Goal: Transaction & Acquisition: Purchase product/service

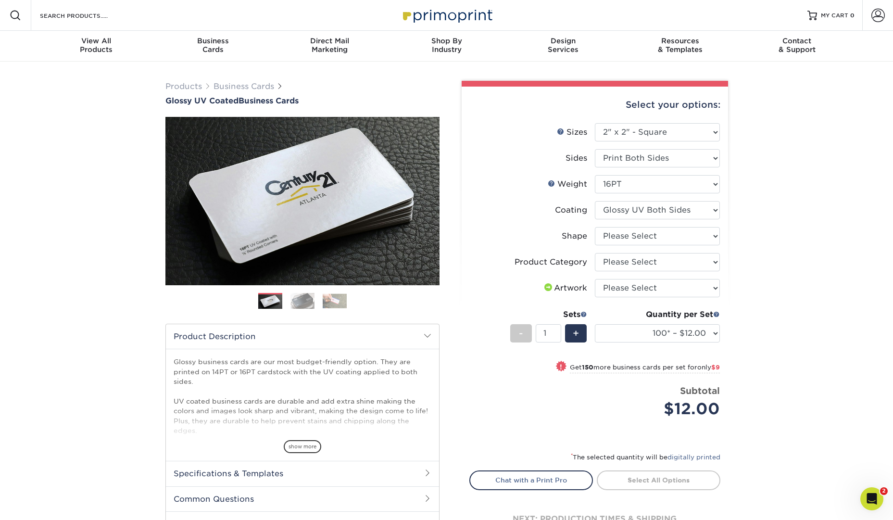
click at [641, 122] on div "Select your options:" at bounding box center [594, 105] width 251 height 37
click at [640, 125] on select "Please Select 1.5" x 3.5" - Mini 1.75" x 3.5" - Mini 2" x 2" - Square 2" x 3" -…" at bounding box center [657, 132] width 125 height 18
select select "2.00x3.00"
click at [595, 123] on select "Please Select 1.5" x 3.5" - Mini 1.75" x 3.5" - Mini 2" x 2" - Square 2" x 3" -…" at bounding box center [657, 132] width 125 height 18
select select
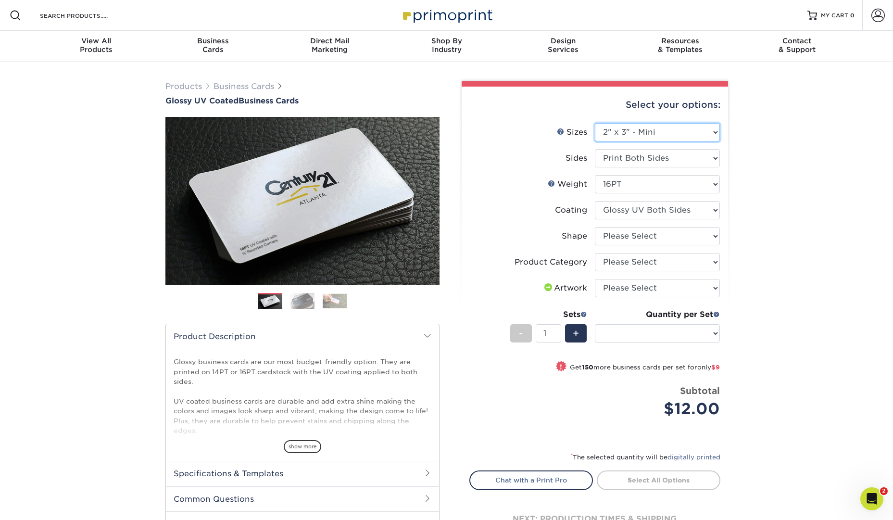
select select "-1"
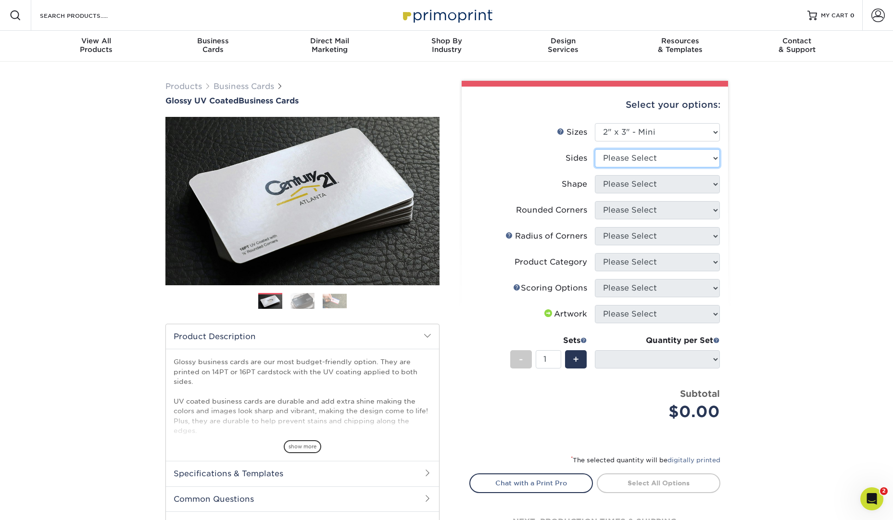
click at [676, 157] on select "Please Select Print Both Sides Print Front Only" at bounding box center [657, 158] width 125 height 18
select select "32d3c223-f82c-492b-b915-ba065a00862f"
click at [595, 149] on select "Please Select Print Both Sides Print Front Only" at bounding box center [657, 158] width 125 height 18
select select
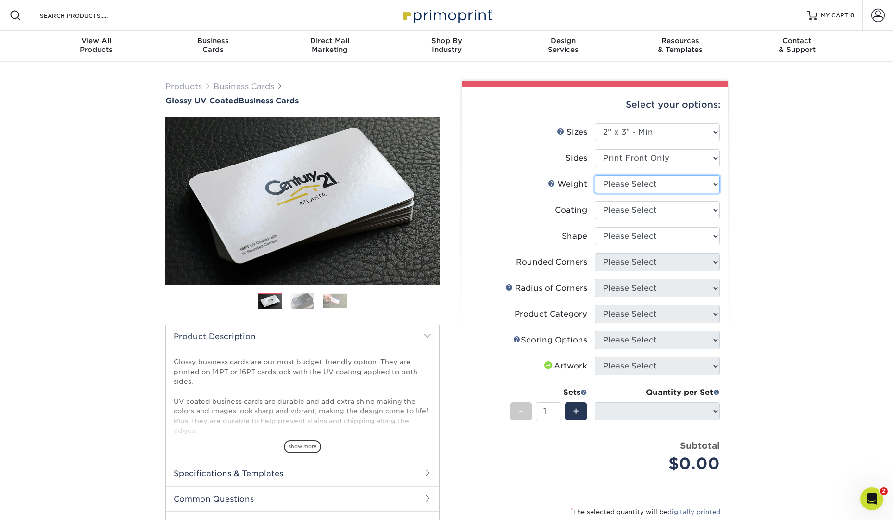
click at [707, 181] on select "Please Select 14PT 16PT" at bounding box center [657, 184] width 125 height 18
select select "16PT"
click at [595, 175] on select "Please Select 14PT 16PT" at bounding box center [657, 184] width 125 height 18
select select
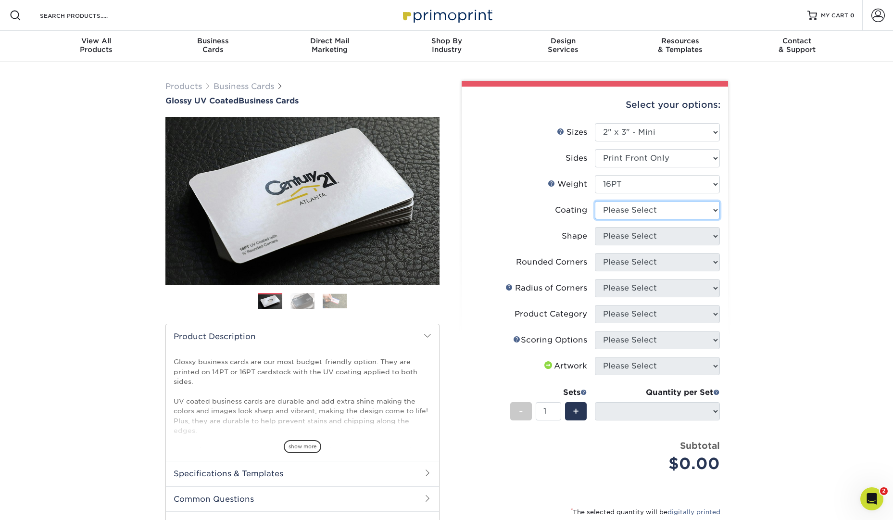
click at [685, 211] on select at bounding box center [657, 210] width 125 height 18
select select "1e8116af-acfc-44b1-83dc-8181aa338834"
click at [595, 201] on select at bounding box center [657, 210] width 125 height 18
select select "-1"
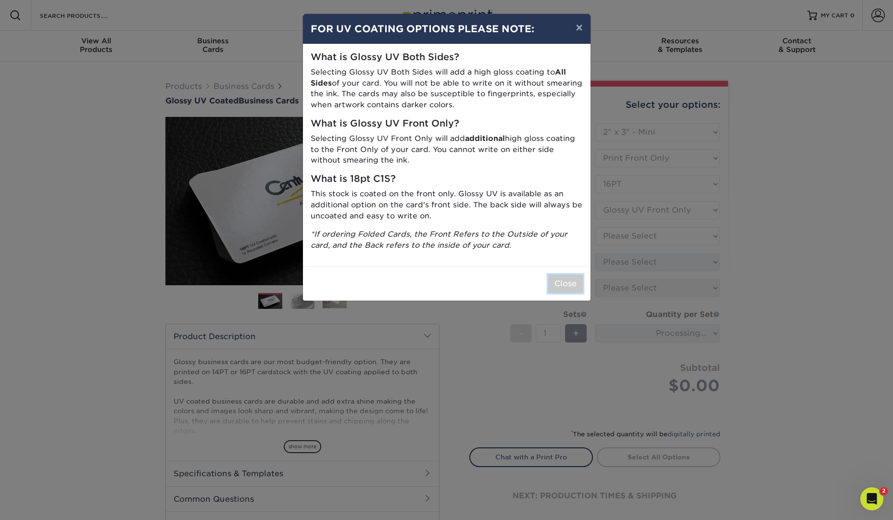
click at [560, 278] on button "Close" at bounding box center [565, 283] width 35 height 18
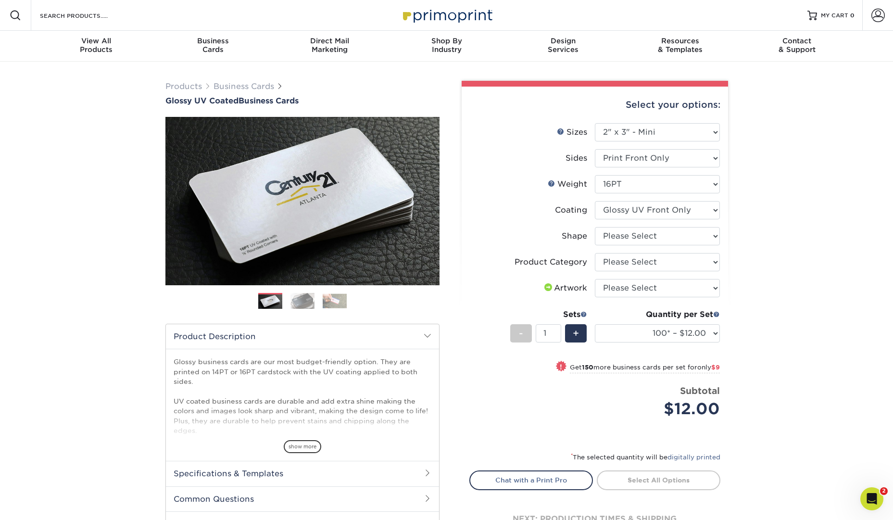
click at [706, 324] on div "Quantity per Set 100* – $12.00 250* – $21.00 500 – $42.00 1000 – $60.00 2500 – …" at bounding box center [657, 331] width 125 height 45
click at [706, 329] on select "100* – $12.00 250* – $21.00 500 – $42.00 1000 – $60.00 2500 – $124.00 5000 – $1…" at bounding box center [657, 333] width 125 height 18
click at [701, 233] on select "Please Select Standard" at bounding box center [657, 236] width 125 height 18
click at [707, 162] on select "Please Select Print Both Sides Print Front Only" at bounding box center [657, 158] width 125 height 18
select select "13abbda7-1d64-4f25-8bb2-c179b224825d"
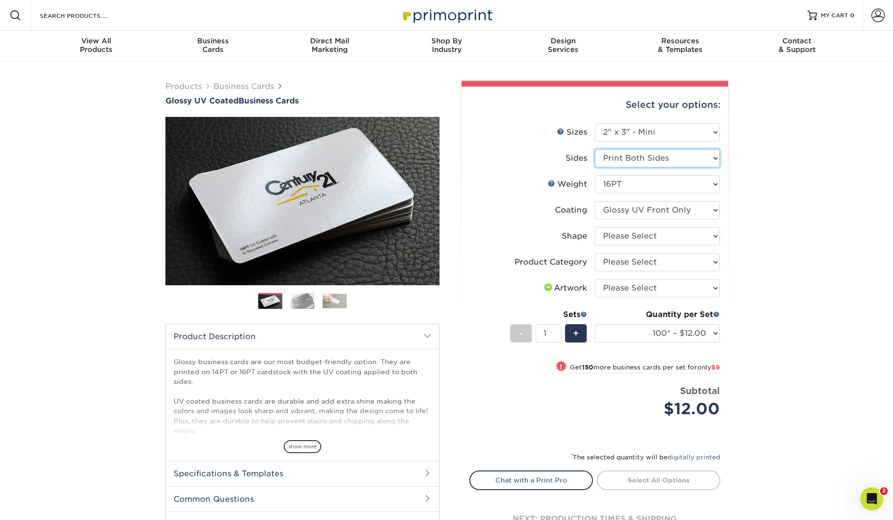
click at [595, 149] on select "Please Select Print Both Sides Print Front Only" at bounding box center [657, 158] width 125 height 18
select select
select select "-1"
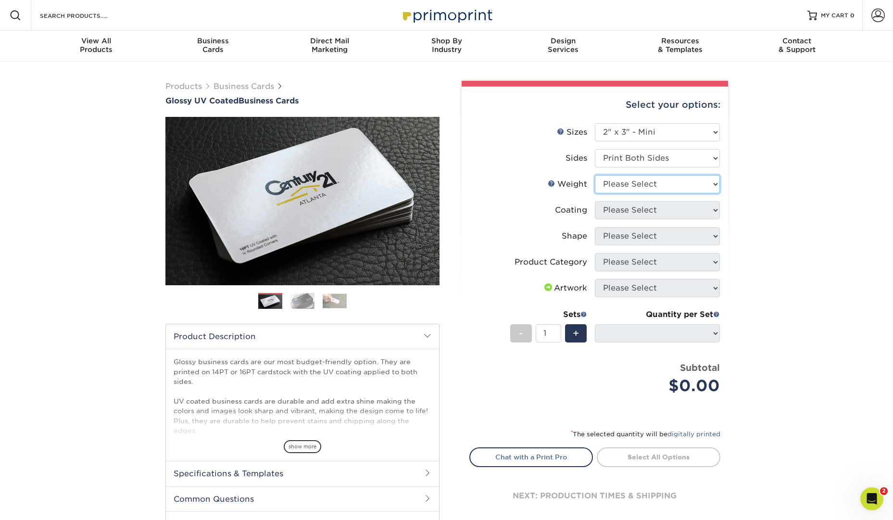
click at [704, 186] on select "Please Select 14PT 16PT" at bounding box center [657, 184] width 125 height 18
select select "16PT"
click at [595, 175] on select "Please Select 14PT 16PT" at bounding box center [657, 184] width 125 height 18
select select
click at [708, 209] on select at bounding box center [657, 210] width 125 height 18
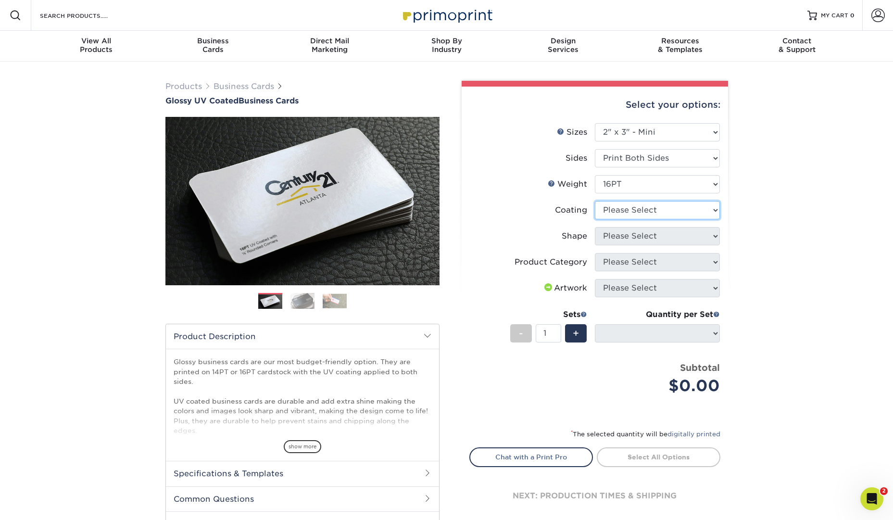
select select "1e8116af-acfc-44b1-83dc-8181aa338834"
click at [595, 201] on select at bounding box center [657, 210] width 125 height 18
select select "-1"
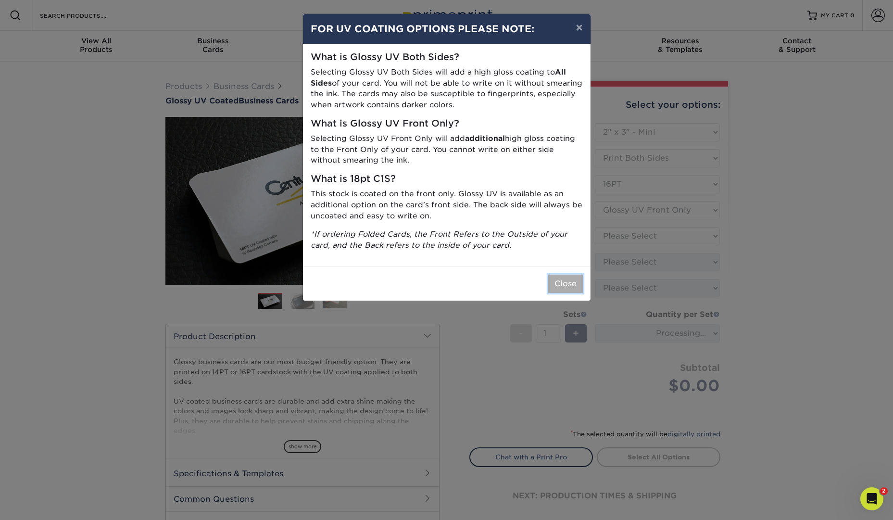
click at [568, 288] on button "Close" at bounding box center [565, 283] width 35 height 18
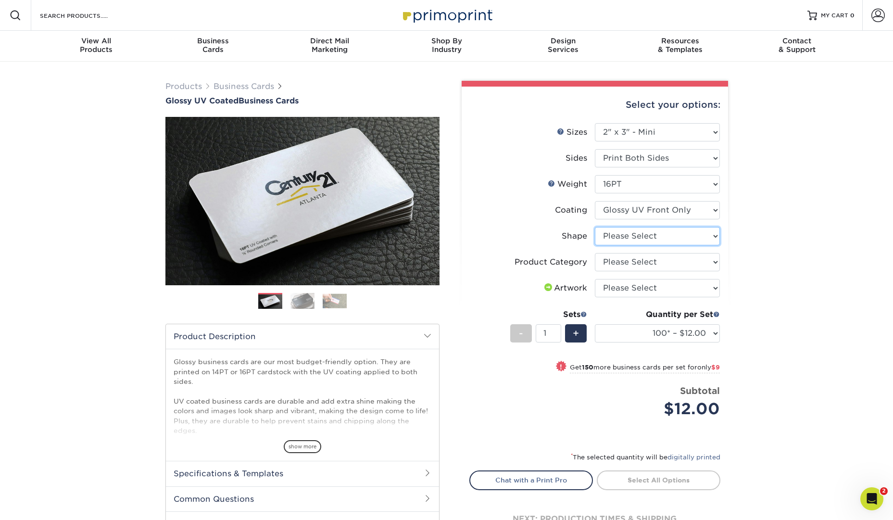
click at [709, 235] on select "Please Select Standard" at bounding box center [657, 236] width 125 height 18
select select "standard"
click at [595, 227] on select "Please Select Standard" at bounding box center [657, 236] width 125 height 18
select select "-1"
click at [714, 333] on select "100* – $12.00 250* – $21.00 500 – $42.00 1000 – $60.00 2500 – $129.00 5000 – $1…" at bounding box center [657, 333] width 125 height 18
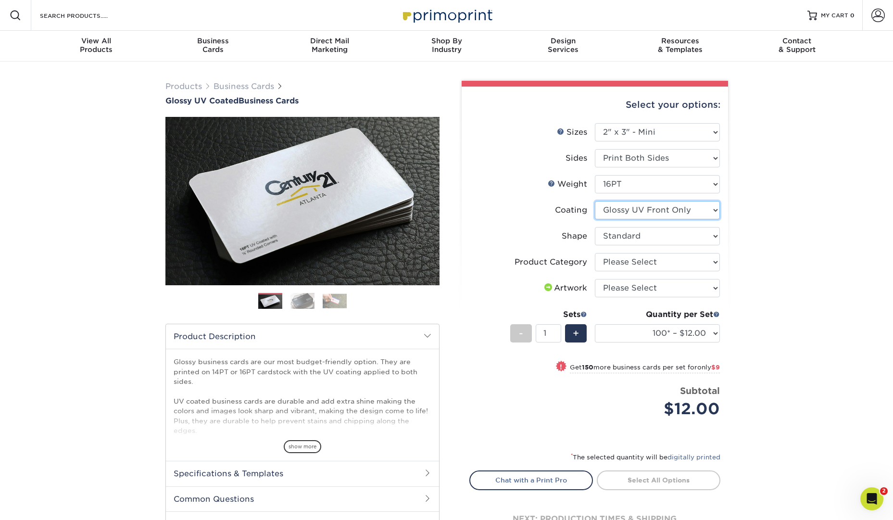
click at [691, 205] on select at bounding box center [657, 210] width 125 height 18
select select "ae367451-b2b8-45df-a344-0f05b6a12993"
click at [595, 201] on select at bounding box center [657, 210] width 125 height 18
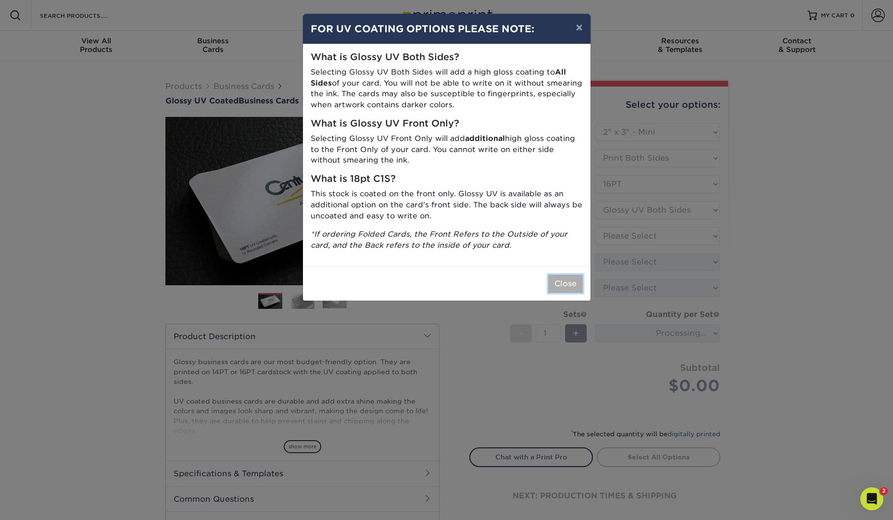
click at [568, 290] on button "Close" at bounding box center [565, 283] width 35 height 18
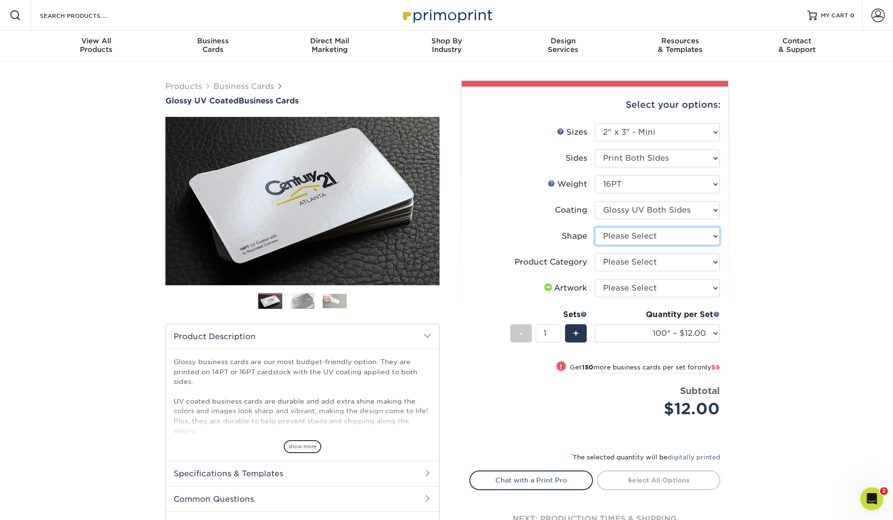
click at [710, 238] on select "Please Select Standard" at bounding box center [657, 236] width 125 height 18
select select "standard"
click at [595, 227] on select "Please Select Standard" at bounding box center [657, 236] width 125 height 18
select select "-1"
click at [715, 332] on select "100* – $12.00 250* – $21.00 500 – $42.00 1000 – $60.00 2500 – $129.00 5000 – $1…" at bounding box center [657, 333] width 125 height 18
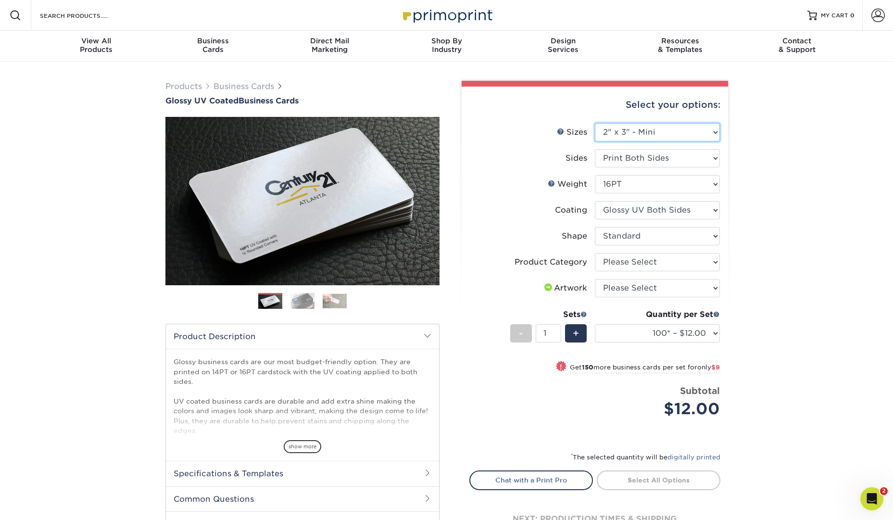
click at [627, 124] on select "Please Select 1.5" x 3.5" - Mini 1.75" x 3.5" - Mini 2" x 2" - Square 2" x 3" -…" at bounding box center [657, 132] width 125 height 18
select select "2.12x3.38"
click at [595, 123] on select "Please Select 1.5" x 3.5" - Mini 1.75" x 3.5" - Mini 2" x 2" - Square 2" x 3" -…" at bounding box center [657, 132] width 125 height 18
select select "-1"
select select
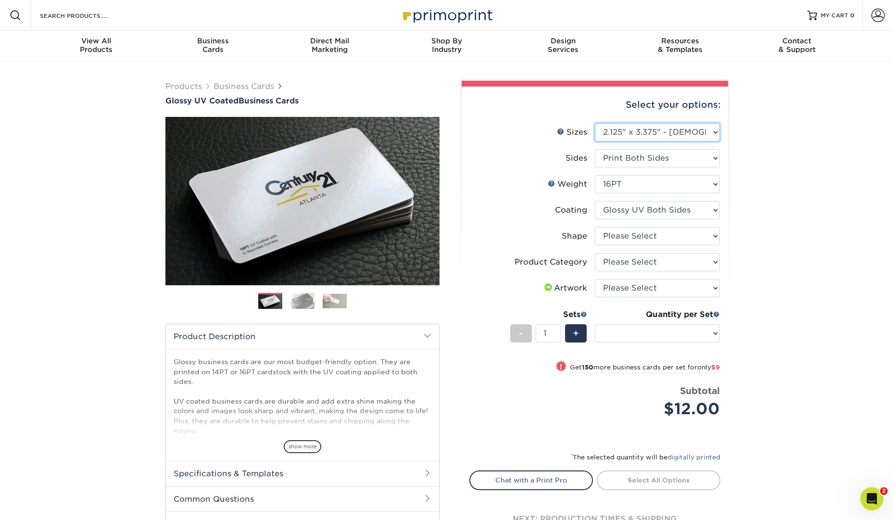
select select "-1"
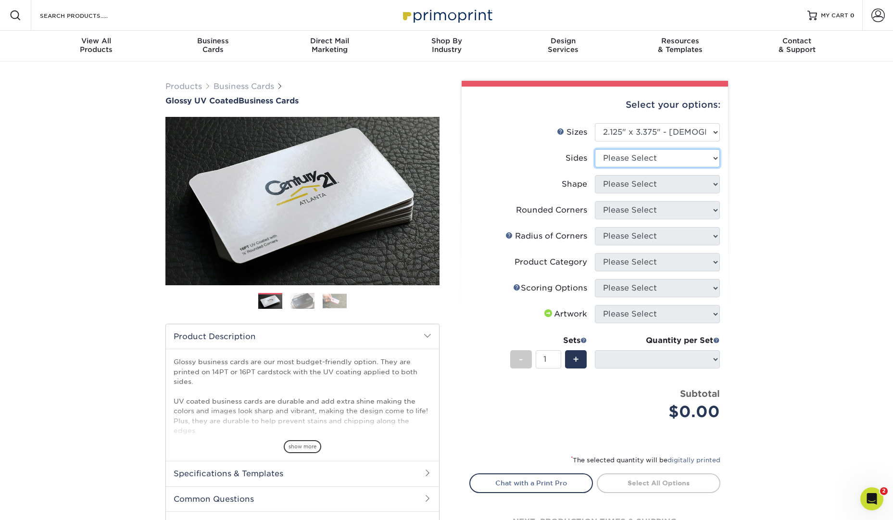
click at [672, 159] on select "Please Select Print Both Sides Print Front Only" at bounding box center [657, 158] width 125 height 18
select select "32d3c223-f82c-492b-b915-ba065a00862f"
click at [595, 149] on select "Please Select Print Both Sides Print Front Only" at bounding box center [657, 158] width 125 height 18
select select
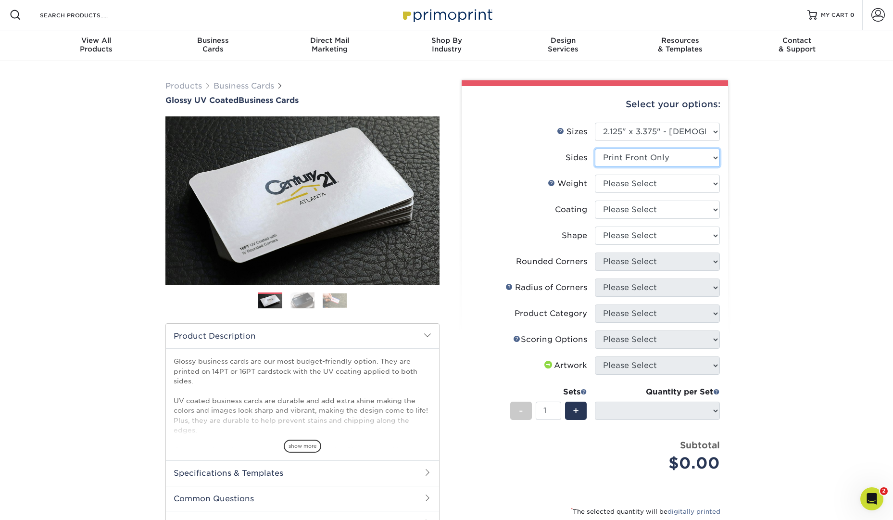
scroll to position [1, 0]
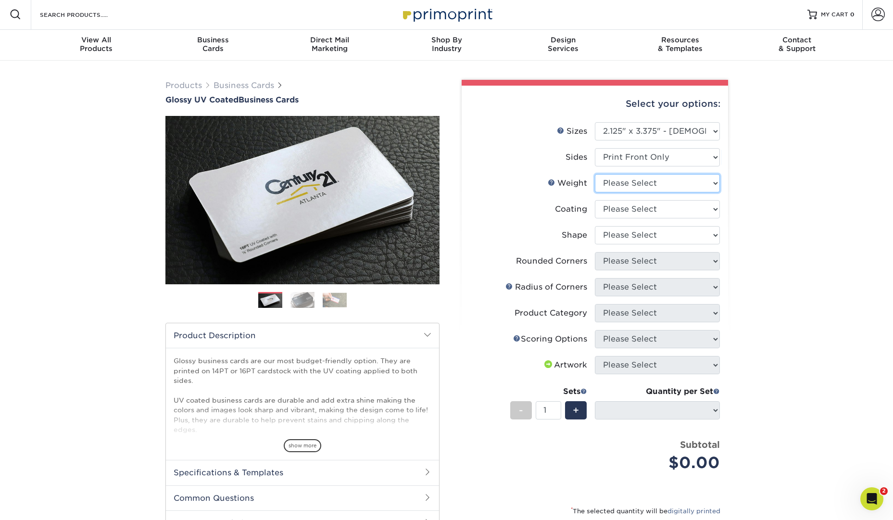
click at [662, 183] on select "Please Select 14PT 16PT" at bounding box center [657, 183] width 125 height 18
select select "16PT"
click at [595, 174] on select "Please Select 14PT 16PT" at bounding box center [657, 183] width 125 height 18
select select
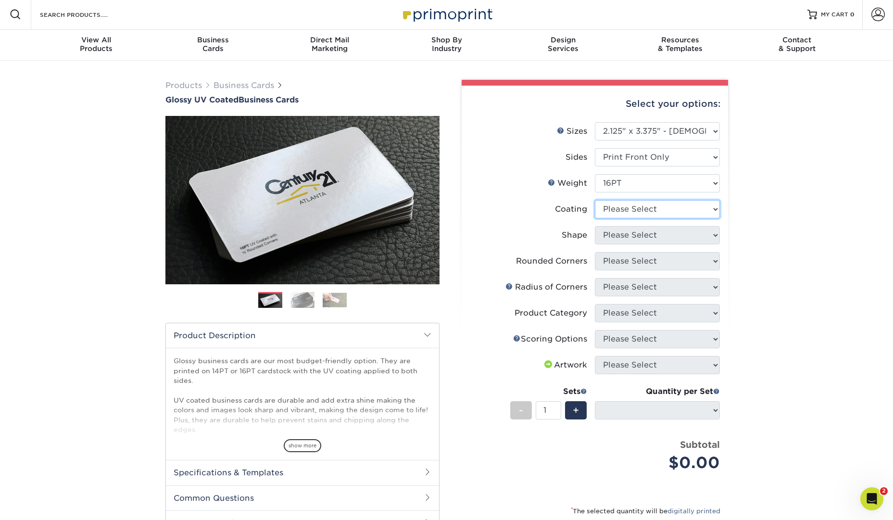
click at [652, 206] on select at bounding box center [657, 209] width 125 height 18
select select "1e8116af-acfc-44b1-83dc-8181aa338834"
click at [595, 200] on select at bounding box center [657, 209] width 125 height 18
select select "-1"
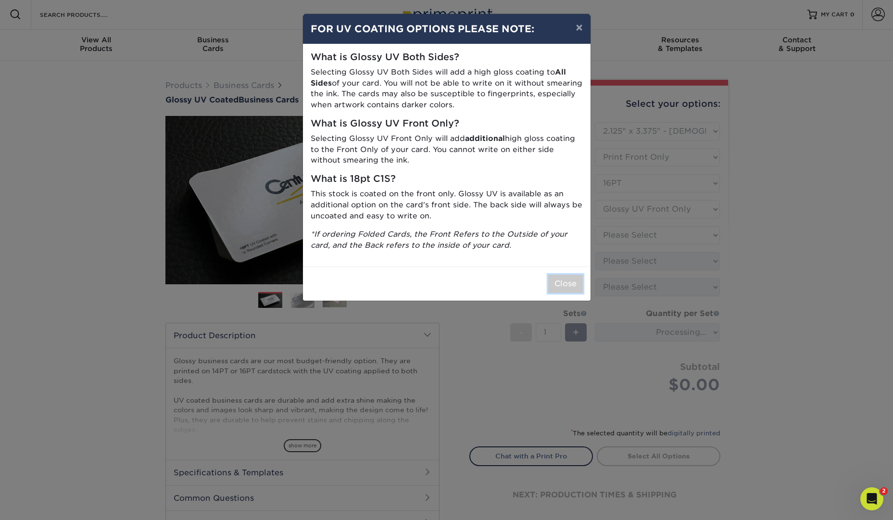
drag, startPoint x: 564, startPoint y: 282, endPoint x: 571, endPoint y: 280, distance: 7.0
click at [564, 282] on button "Close" at bounding box center [565, 283] width 35 height 18
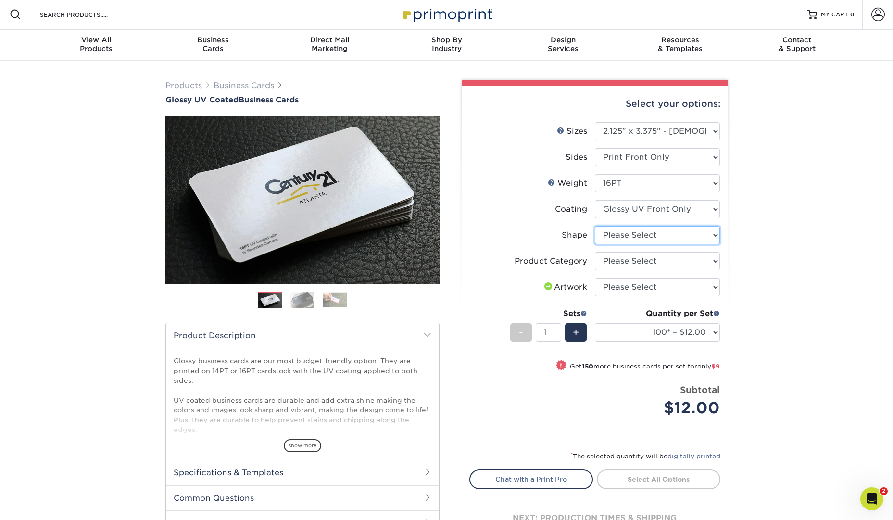
click at [669, 232] on select "Please Select Standard" at bounding box center [657, 235] width 125 height 18
click at [700, 326] on select "100* – $12.00 250* – $21.00 500 – $42.00 1000 – $60.00 2500 – $124.00 5000 – $1…" at bounding box center [657, 332] width 125 height 18
